Goal: Information Seeking & Learning: Learn about a topic

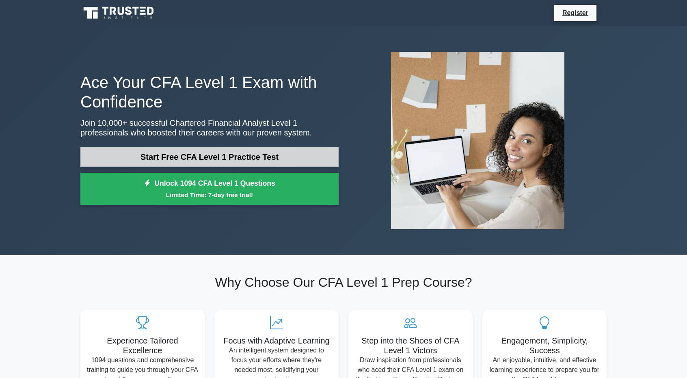
click at [201, 153] on link "Start Free CFA Level 1 Practice Test" at bounding box center [209, 156] width 258 height 19
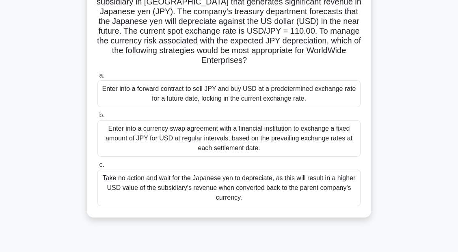
scroll to position [72, 0]
click at [254, 89] on div "Enter into a forward contract to sell JPY and buy USD at a predetermined exchan…" at bounding box center [228, 93] width 263 height 27
click at [97, 78] on input "a. Enter into a forward contract to sell JPY and buy USD at a predetermined exc…" at bounding box center [97, 75] width 0 height 5
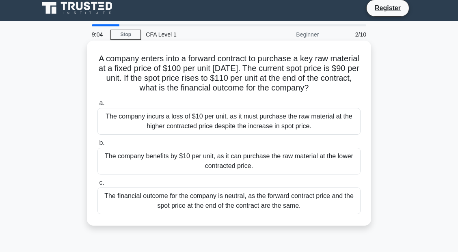
scroll to position [0, 0]
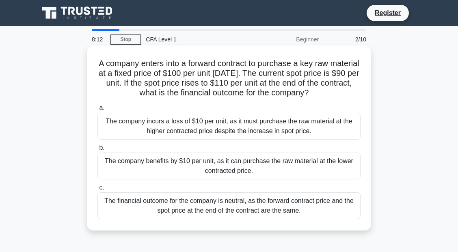
click at [222, 177] on div "The company benefits by $10 per unit, as it can purchase the raw material at th…" at bounding box center [228, 166] width 263 height 27
click at [97, 151] on input "b. The company benefits by $10 per unit, as it can purchase the raw material at…" at bounding box center [97, 147] width 0 height 5
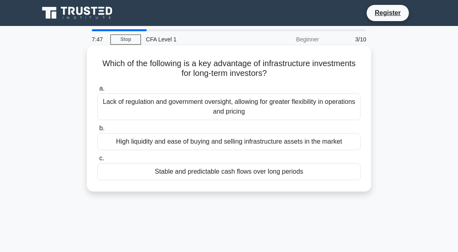
click at [302, 173] on div "Stable and predictable cash flows over long periods" at bounding box center [228, 171] width 263 height 17
click at [97, 161] on input "c. Stable and predictable cash flows over long periods" at bounding box center [97, 158] width 0 height 5
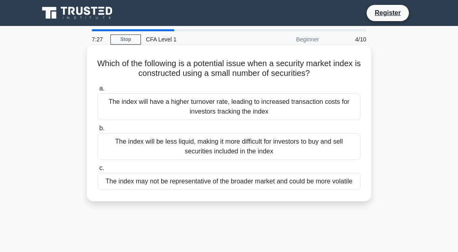
click at [321, 188] on div "The index may not be representative of the broader market and could be more vol…" at bounding box center [228, 181] width 263 height 17
click at [97, 171] on input "c. The index may not be representative of the broader market and could be more …" at bounding box center [97, 168] width 0 height 5
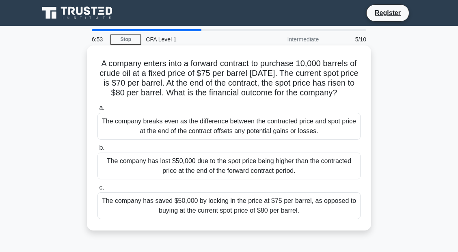
click at [328, 207] on div "The company has saved $50,000 by locking in the price at $75 per barrel, as opp…" at bounding box center [228, 205] width 263 height 27
click at [97, 190] on input "c. The company has saved $50,000 by locking in the price at $75 per barrel, as …" at bounding box center [97, 187] width 0 height 5
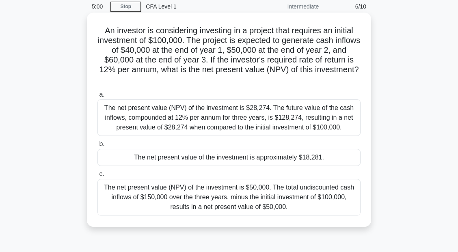
scroll to position [36, 0]
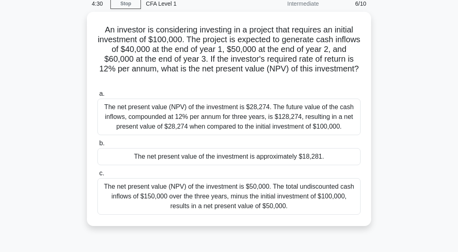
click at [406, 109] on div "An investor is considering investing in a project that requires an initial inve…" at bounding box center [229, 124] width 390 height 224
click at [388, 134] on div "An investor is considering investing in a project that requires an initial inve…" at bounding box center [229, 124] width 390 height 224
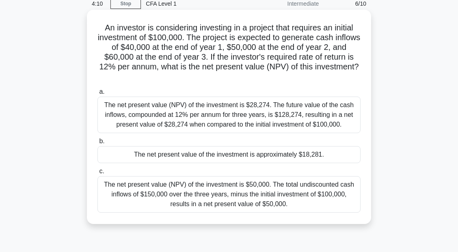
click at [331, 116] on div "The net present value (NPV) of the investment is $28,274. The future value of t…" at bounding box center [228, 115] width 263 height 37
click at [97, 95] on input "a. The net present value (NPV) of the investment is $28,274. The future value o…" at bounding box center [97, 91] width 0 height 5
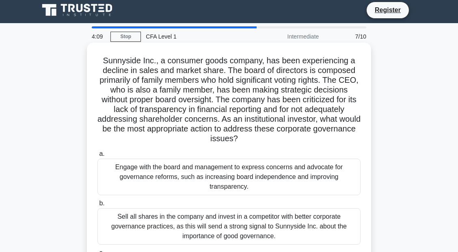
scroll to position [0, 0]
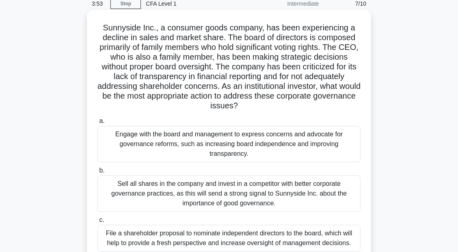
click at [292, 133] on div "Engage with the board and management to express concerns and advocate for gover…" at bounding box center [228, 144] width 263 height 37
click at [97, 124] on input "a. Engage with the board and management to express concerns and advocate for go…" at bounding box center [97, 121] width 0 height 5
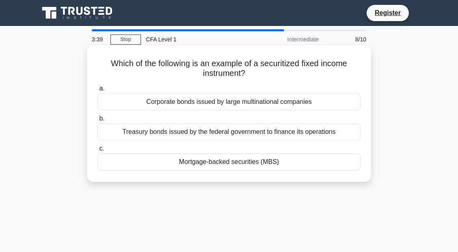
click at [259, 138] on div "Treasury bonds issued by the federal government to finance its operations" at bounding box center [228, 131] width 263 height 17
click at [97, 121] on input "b. Treasury bonds issued by the federal government to finance its operations" at bounding box center [97, 118] width 0 height 5
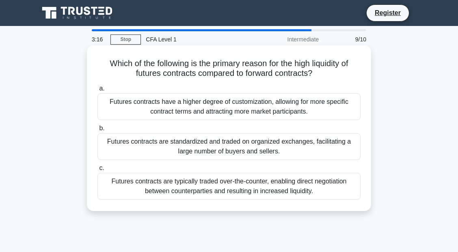
click at [254, 142] on div "Futures contracts are standardized and traded on organized exchanges, facilitat…" at bounding box center [228, 146] width 263 height 27
click at [97, 131] on input "b. Futures contracts are standardized and traded on organized exchanges, facili…" at bounding box center [97, 128] width 0 height 5
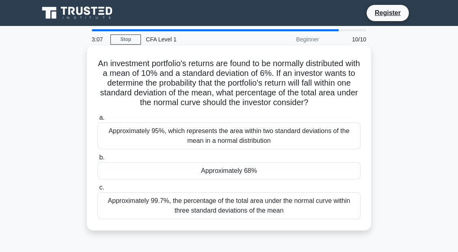
click at [243, 173] on div "Approximately 68%" at bounding box center [228, 170] width 263 height 17
click at [97, 160] on input "b. Approximately 68%" at bounding box center [97, 157] width 0 height 5
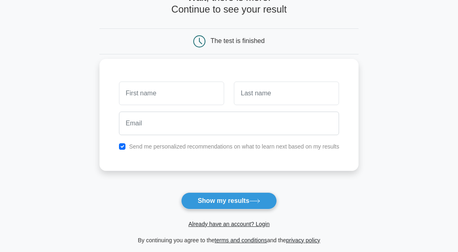
scroll to position [54, 0]
click at [228, 147] on label "Send me personalized recommendations on what to learn next based on my results" at bounding box center [234, 146] width 210 height 6
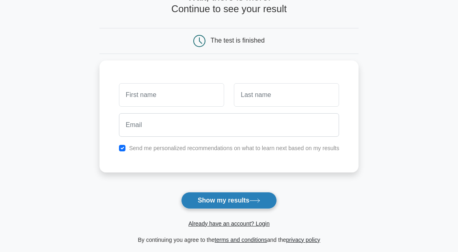
click at [226, 206] on button "Show my results" at bounding box center [229, 200] width 96 height 17
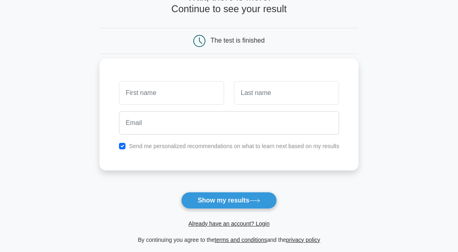
click at [136, 147] on label "Send me personalized recommendations on what to learn next based on my results" at bounding box center [234, 146] width 210 height 6
click at [123, 143] on input "checkbox" at bounding box center [122, 146] width 6 height 6
checkbox input "false"
click at [136, 99] on input "text" at bounding box center [171, 93] width 105 height 24
type input "ss"
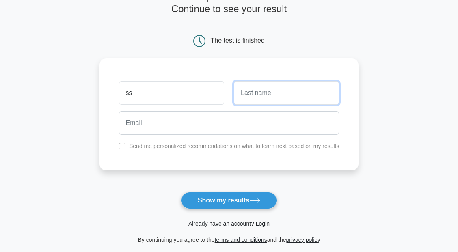
click at [269, 95] on input "text" at bounding box center [286, 93] width 105 height 24
type input "ss"
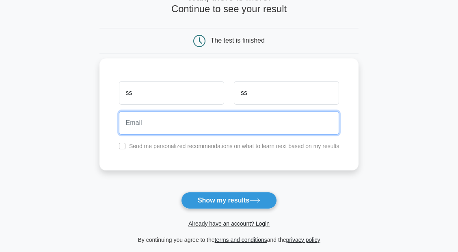
click at [233, 131] on input "email" at bounding box center [229, 123] width 220 height 24
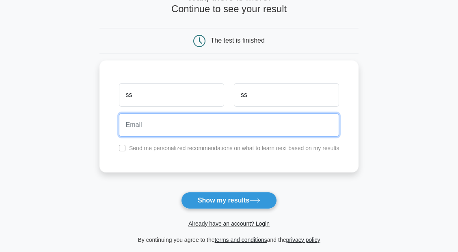
type input "babidiboombang@gmail.com"
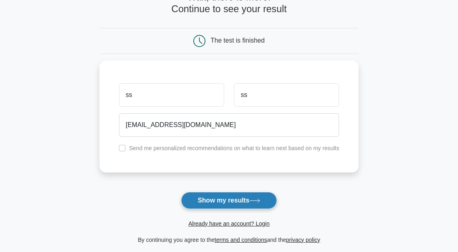
click at [205, 197] on button "Show my results" at bounding box center [229, 200] width 96 height 17
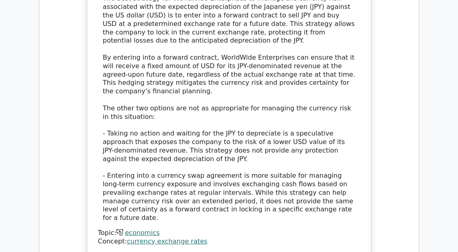
scroll to position [1028, 0]
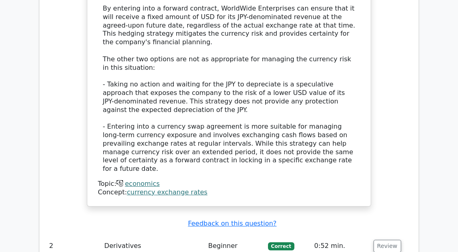
click at [222, 235] on td "Beginner" at bounding box center [235, 246] width 60 height 23
click at [373, 240] on button "Review" at bounding box center [387, 246] width 28 height 13
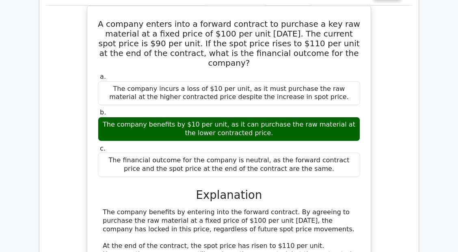
scroll to position [1389, 0]
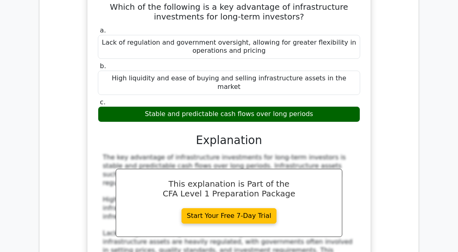
scroll to position [1714, 0]
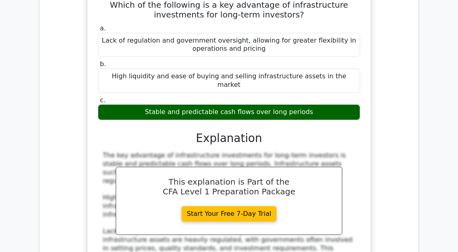
drag, startPoint x: 378, startPoint y: 231, endPoint x: 378, endPoint y: 226, distance: 4.5
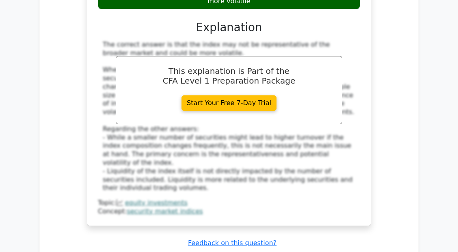
scroll to position [2201, 0]
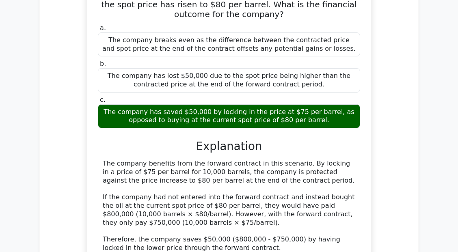
scroll to position [2562, 0]
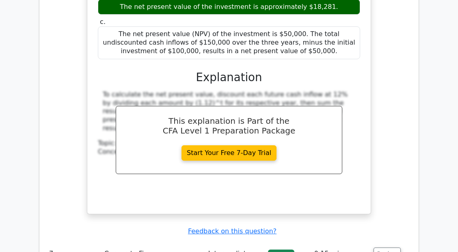
scroll to position [2995, 0]
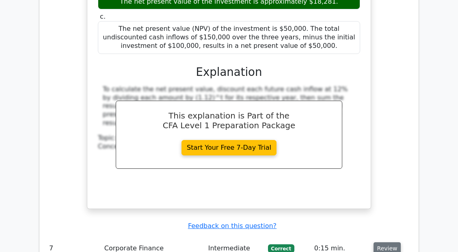
click at [387, 242] on button "Review" at bounding box center [387, 248] width 28 height 13
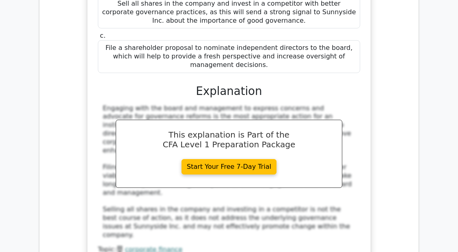
scroll to position [3428, 0]
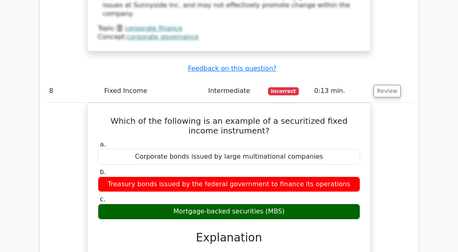
scroll to position [3680, 0]
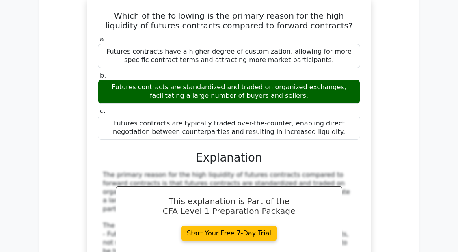
scroll to position [4114, 0]
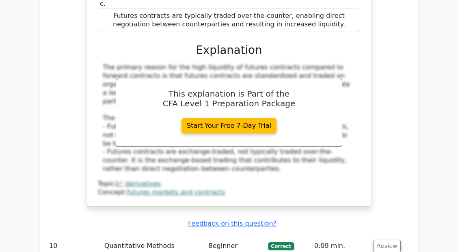
scroll to position [4240, 0]
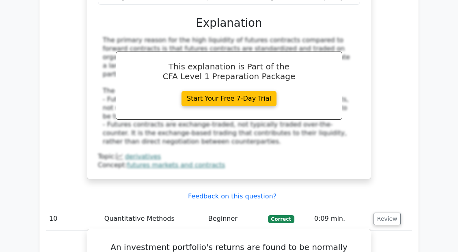
drag, startPoint x: 302, startPoint y: 47, endPoint x: 273, endPoint y: 69, distance: 35.9
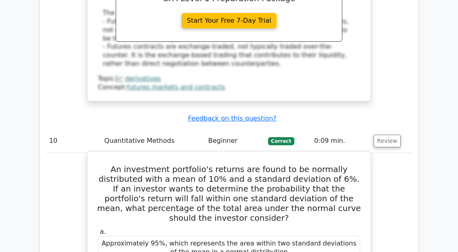
scroll to position [4330, 0]
